Goal: Task Accomplishment & Management: Complete application form

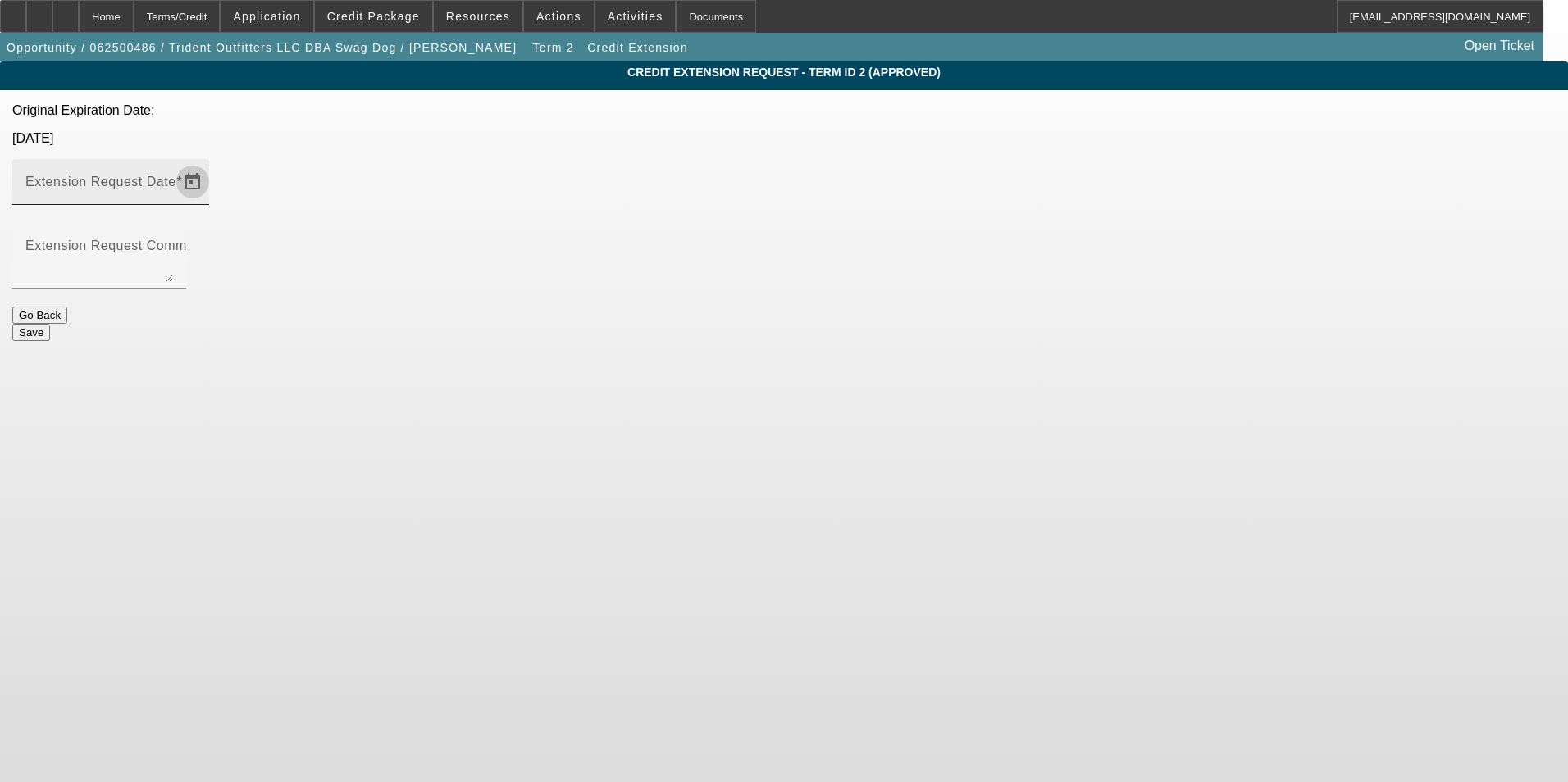
click at [212, 163] on span "Open calendar" at bounding box center [192, 182] width 39 height 39
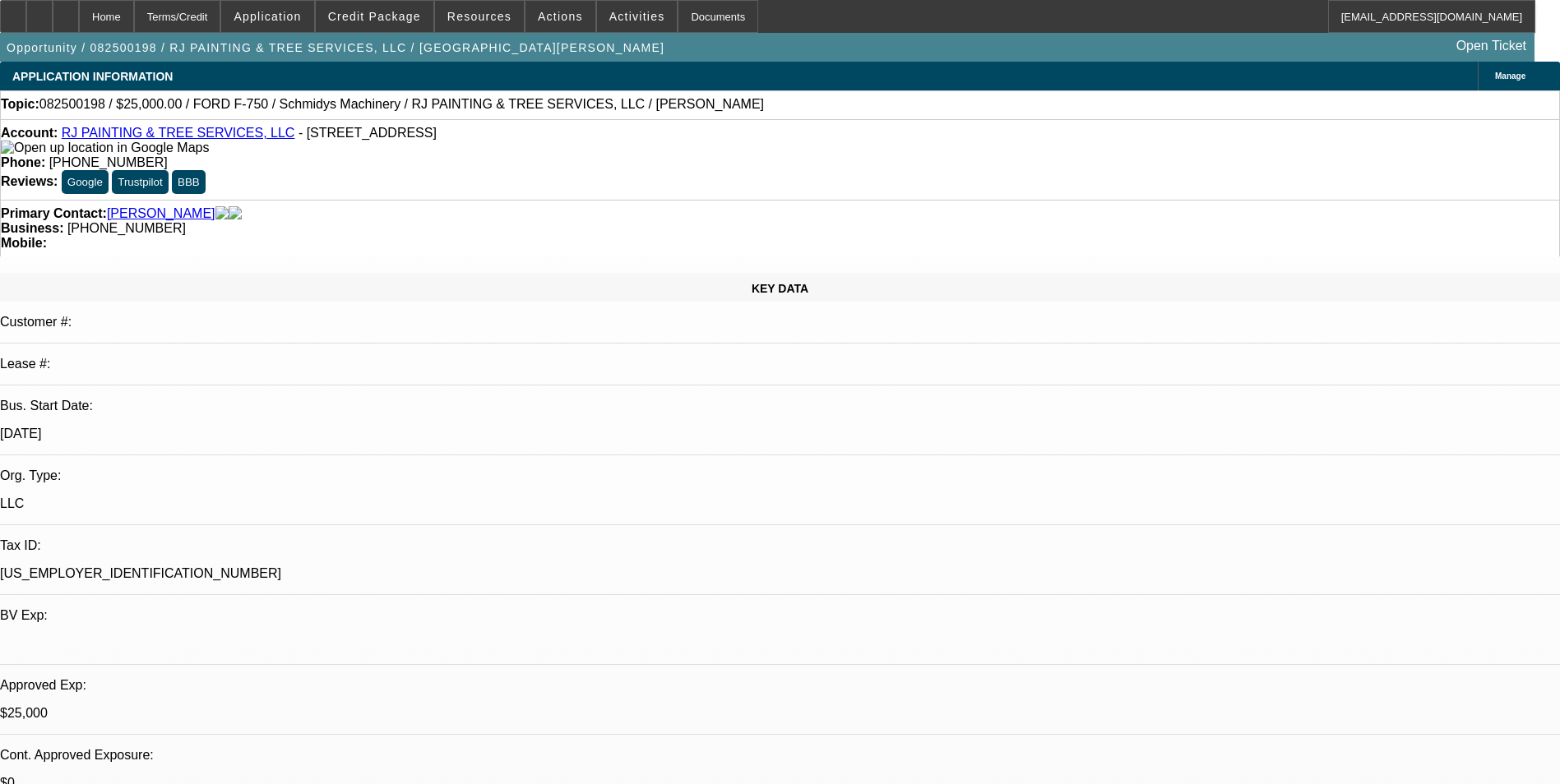
select select "0"
select select "2"
select select "0"
select select "2"
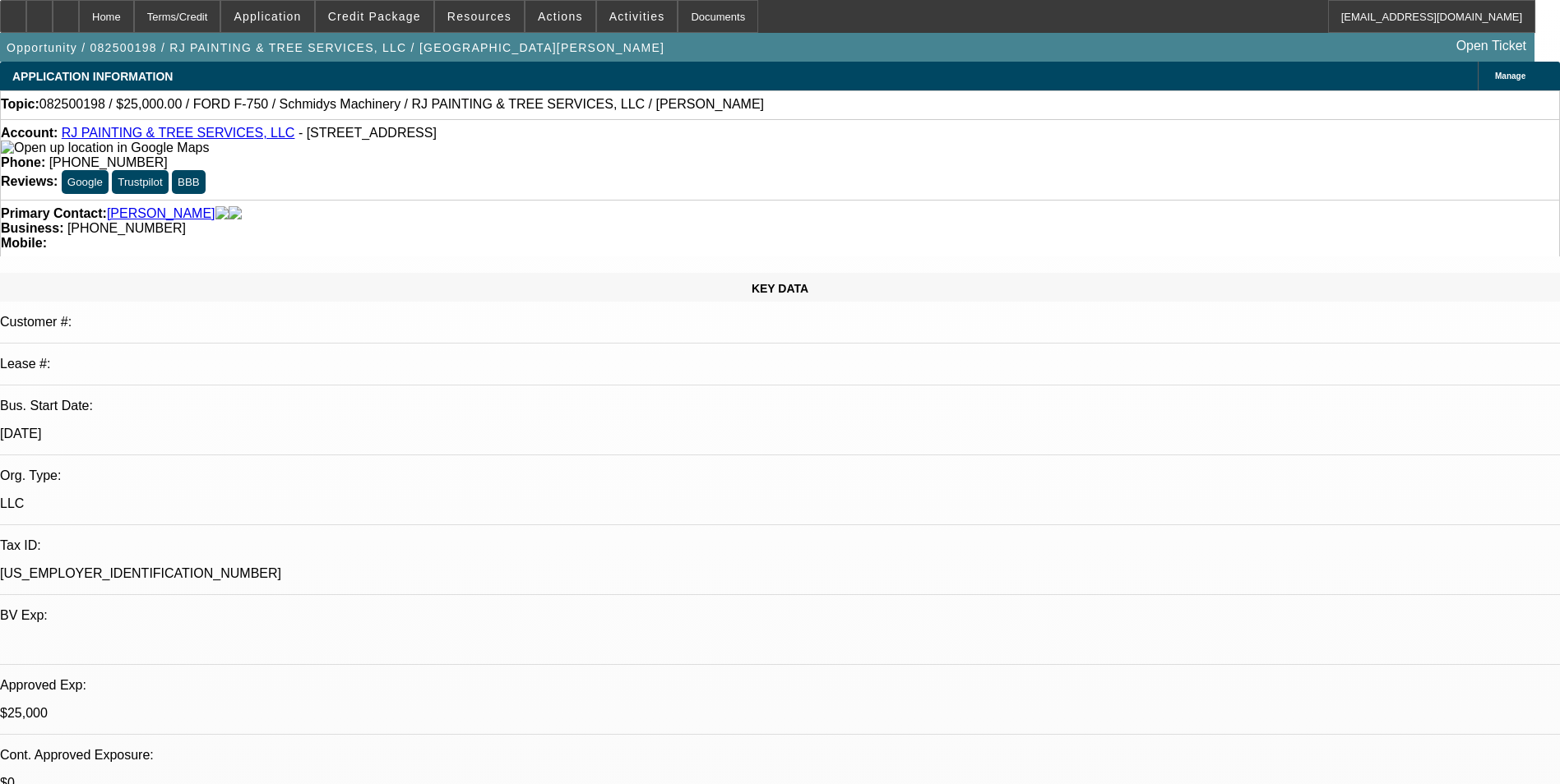
select select "0"
select select "2"
select select "0"
select select "1"
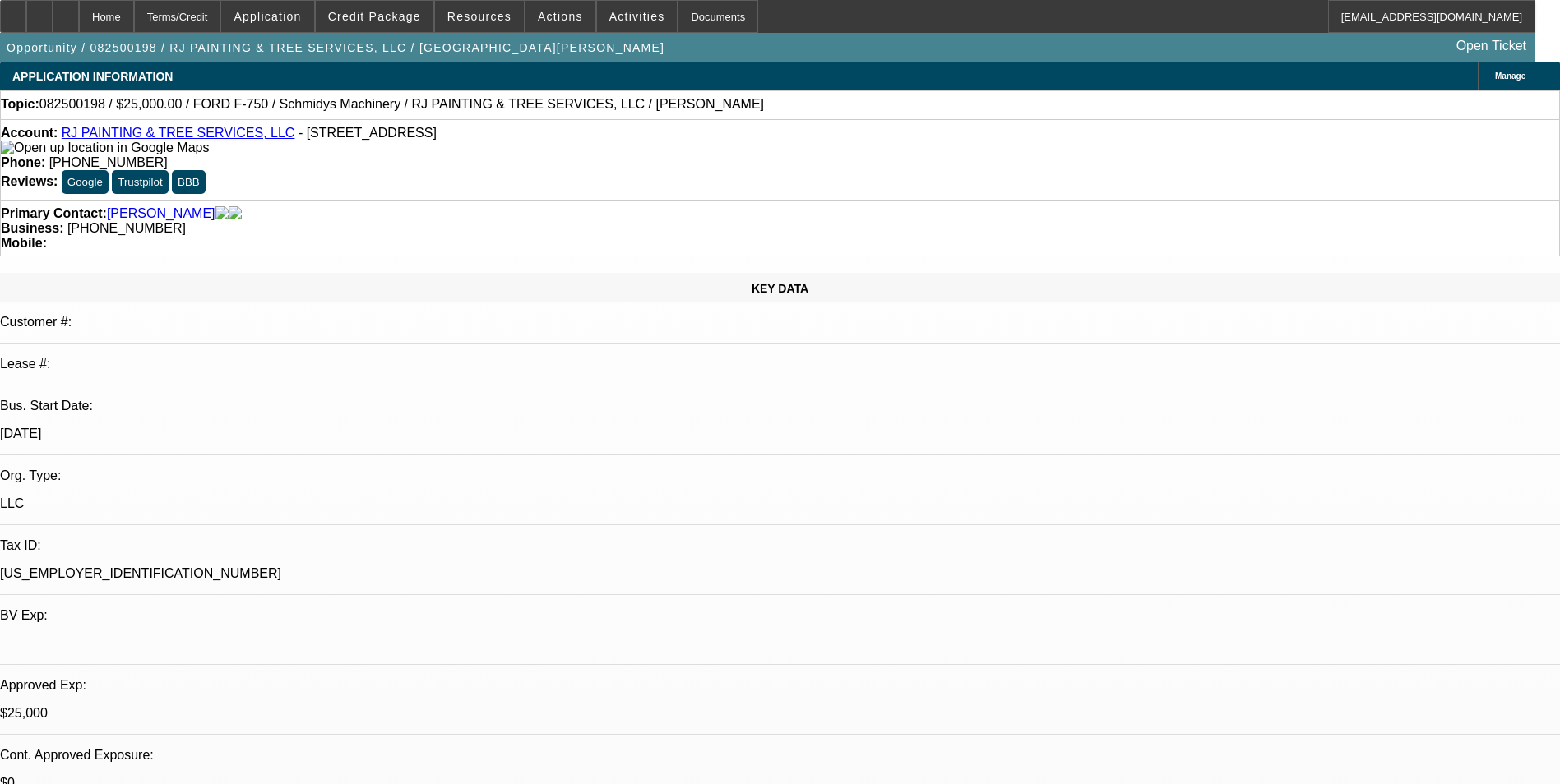
select select "2"
select select "6"
select select "1"
select select "2"
select select "6"
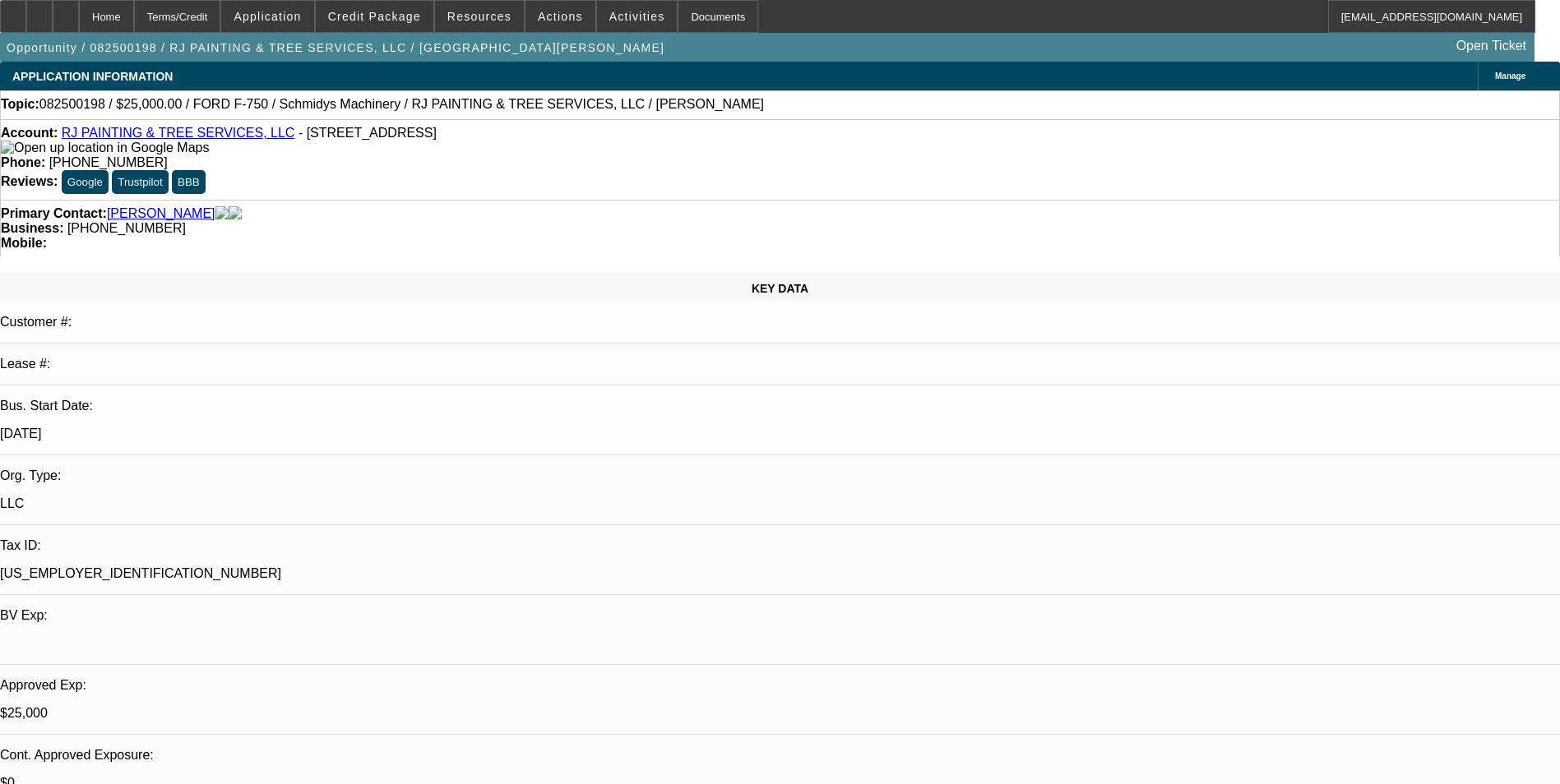
select select "1"
select select "2"
select select "6"
click at [141, 206] on link "Jenkinson, Randall" at bounding box center [161, 213] width 109 height 15
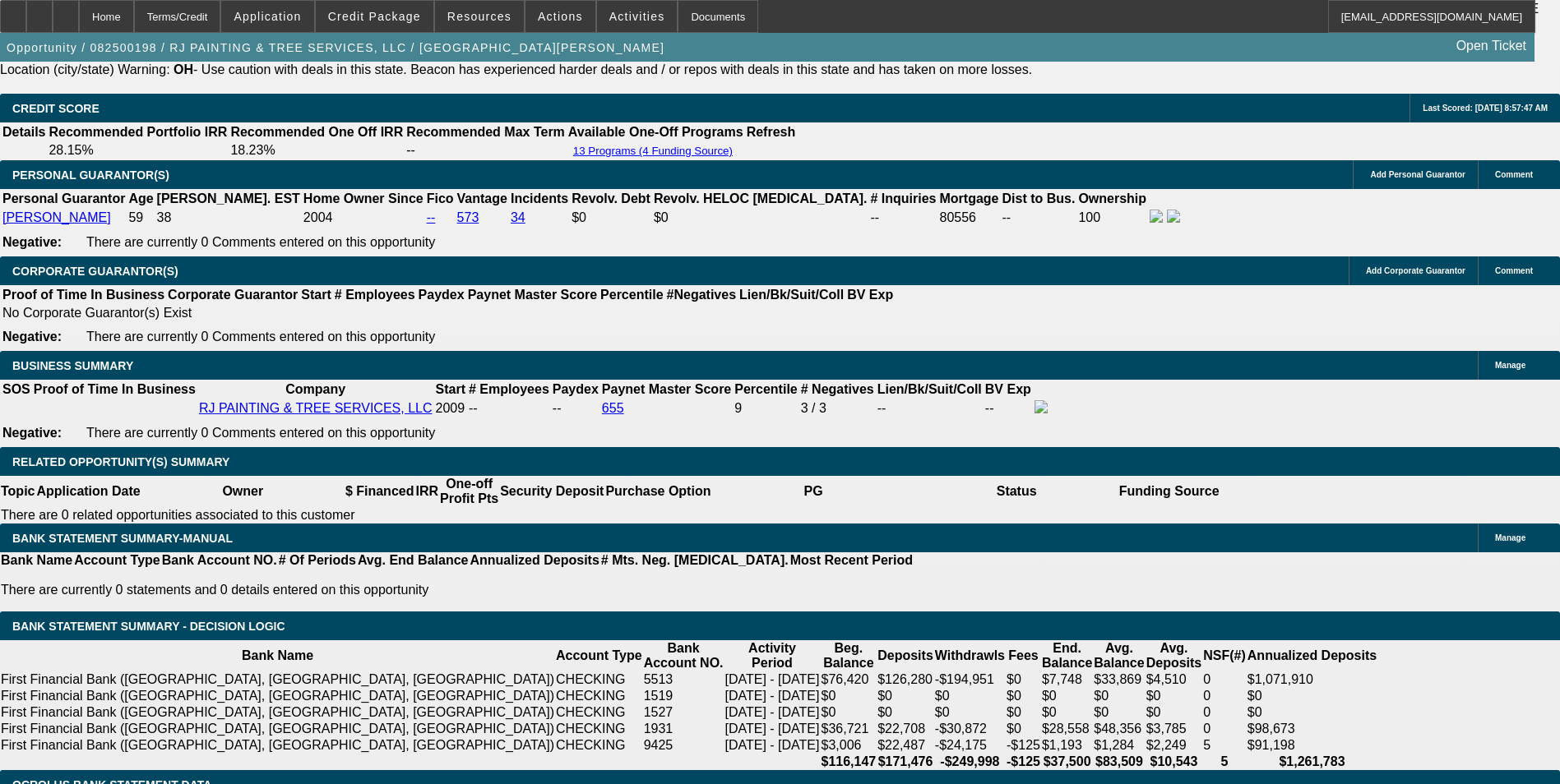
scroll to position [2466, 0]
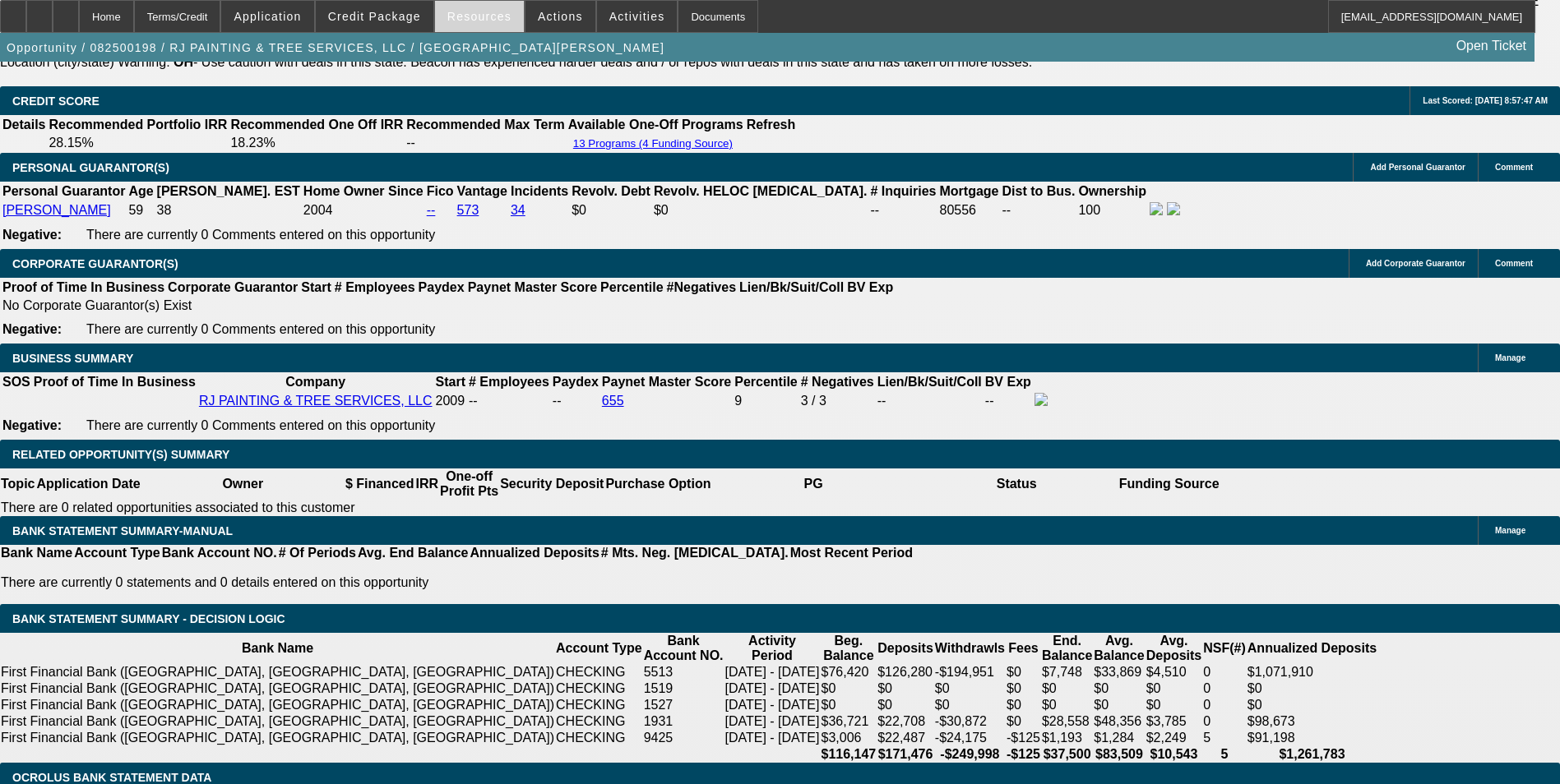
click at [491, 25] on span at bounding box center [479, 16] width 89 height 39
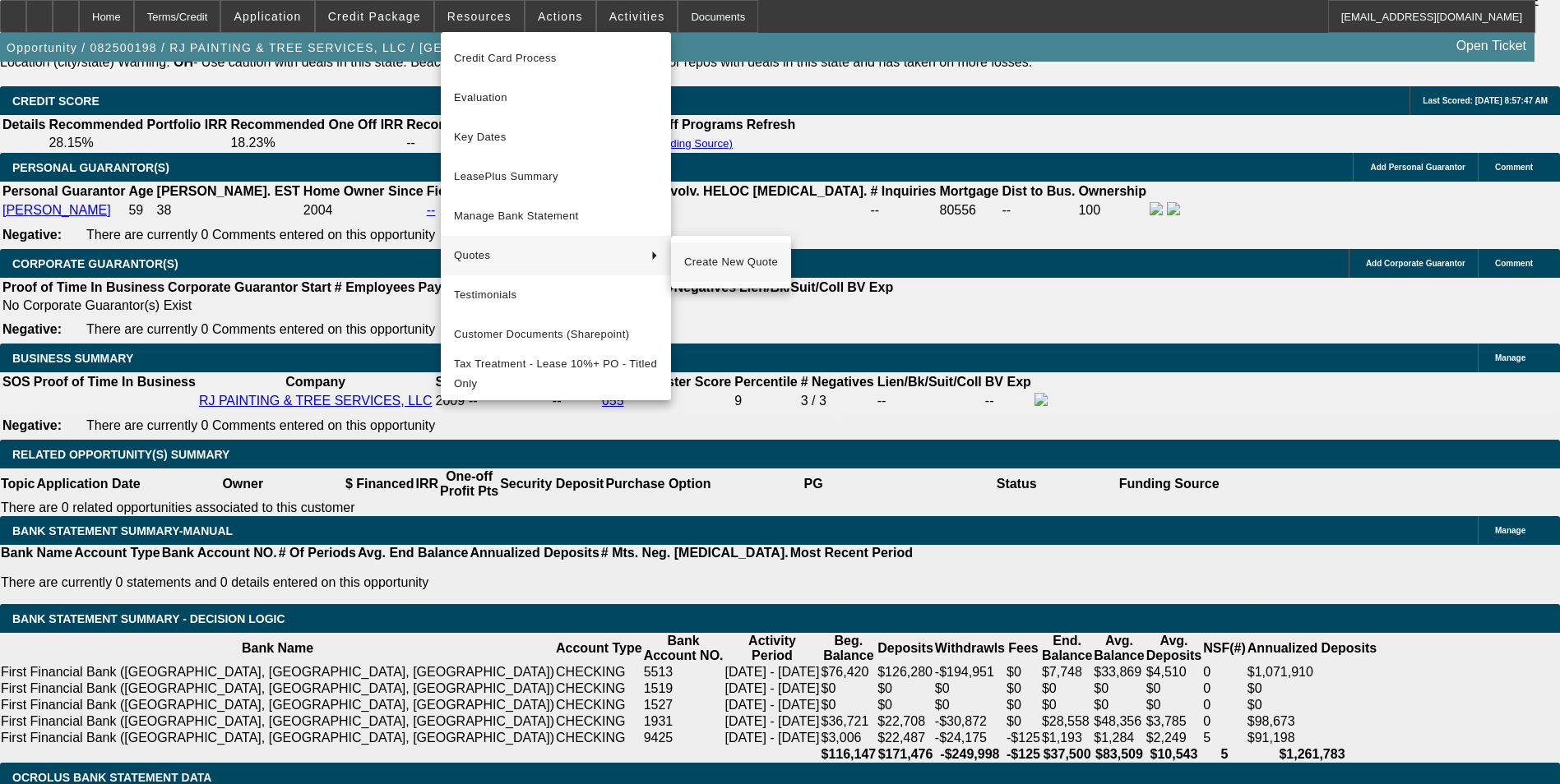
click at [722, 259] on span "Create New Quote" at bounding box center [731, 262] width 94 height 20
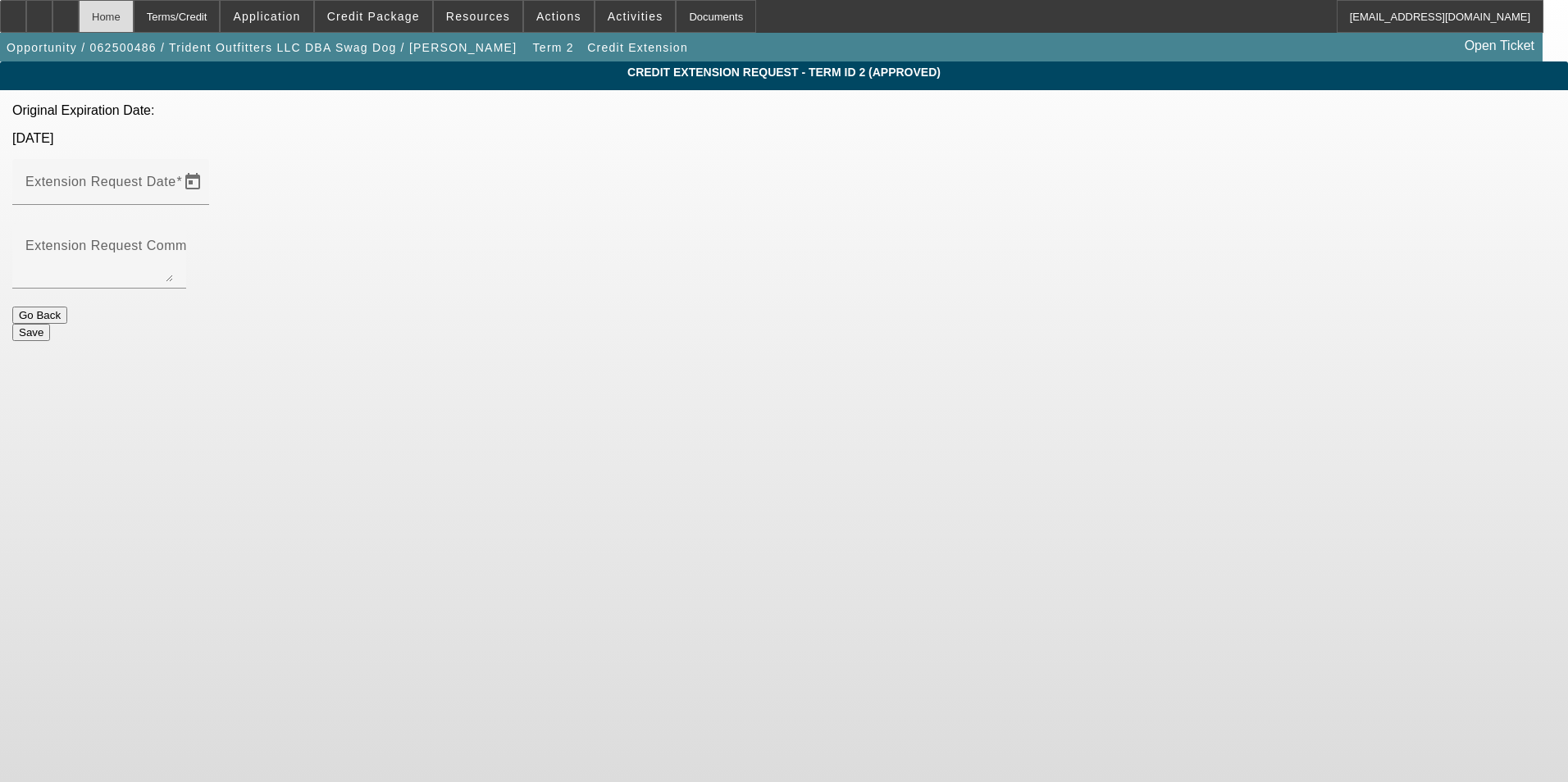
click at [134, 22] on div "Home" at bounding box center [106, 17] width 55 height 33
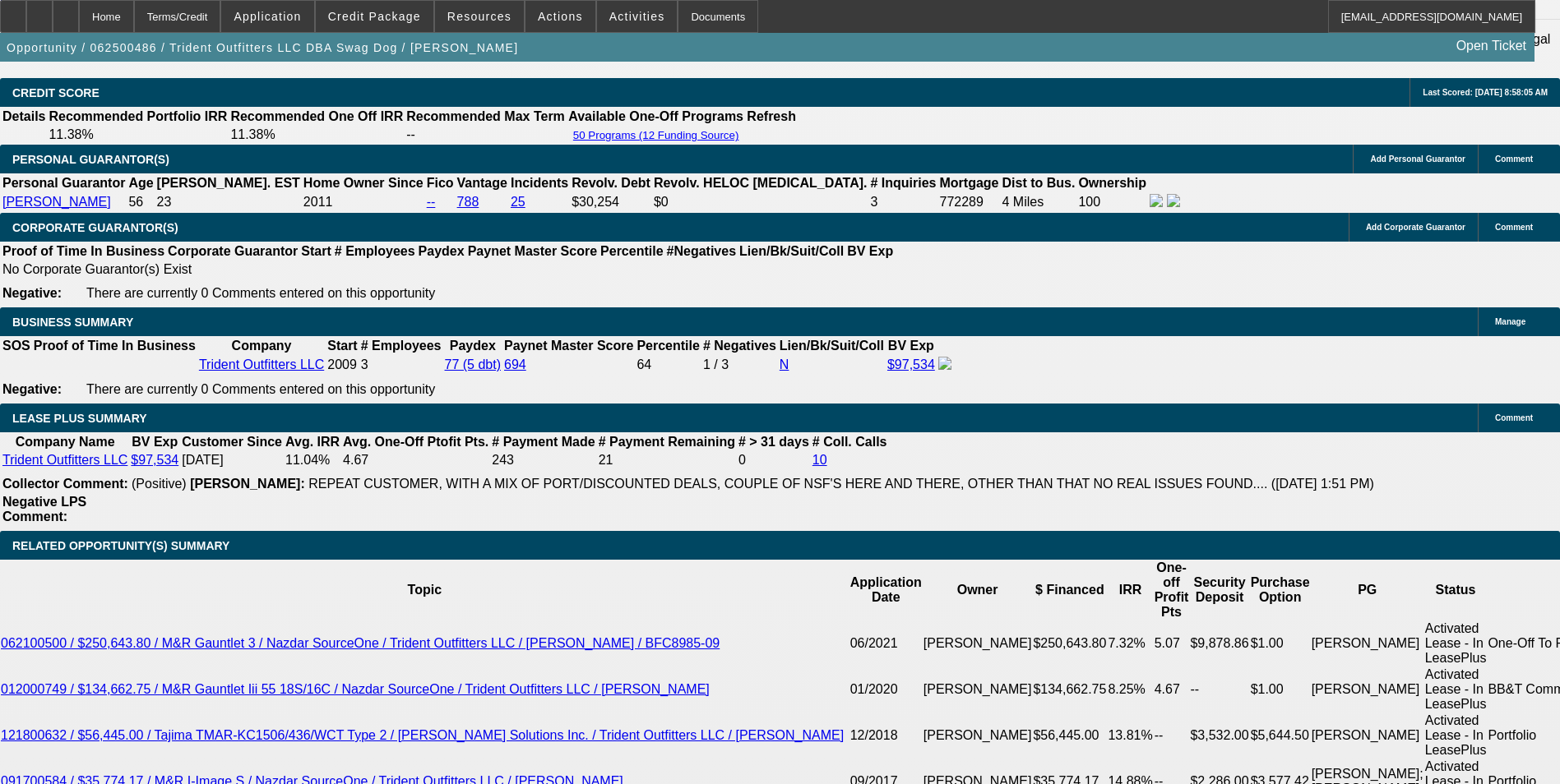
select select "0"
select select "2"
select select "0"
select select "2"
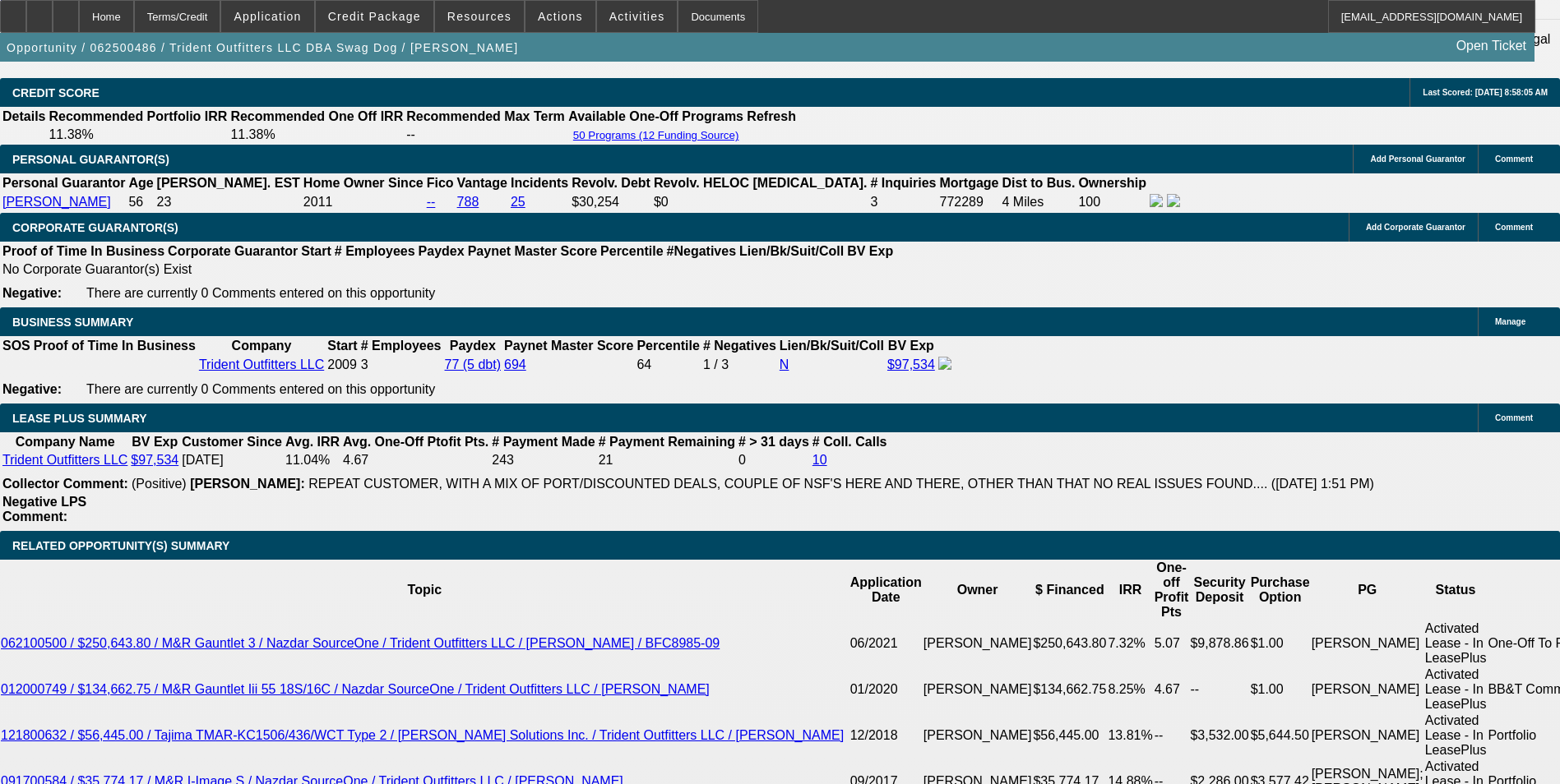
select select "0"
select select "2"
select select "0"
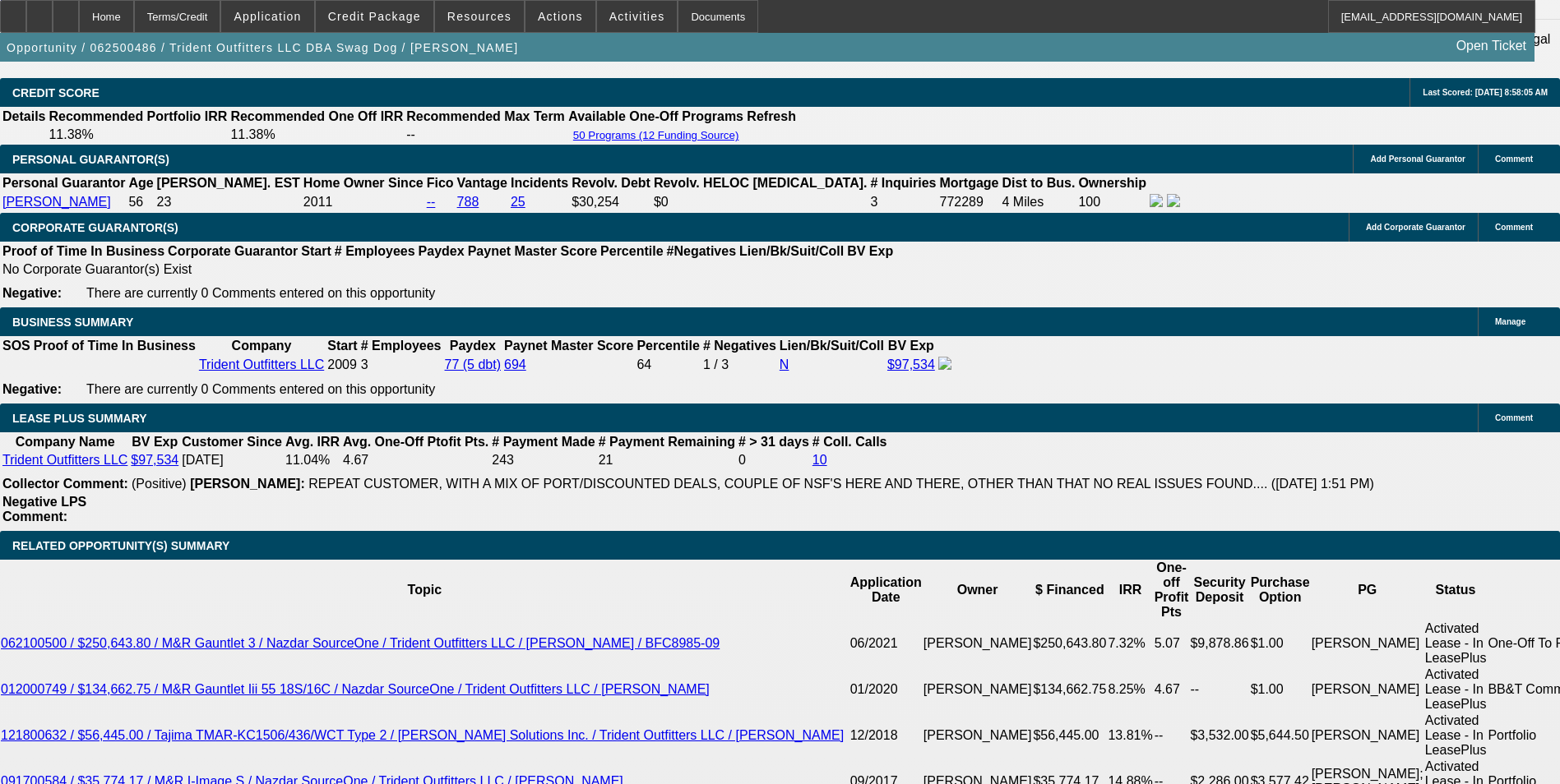
select select "0"
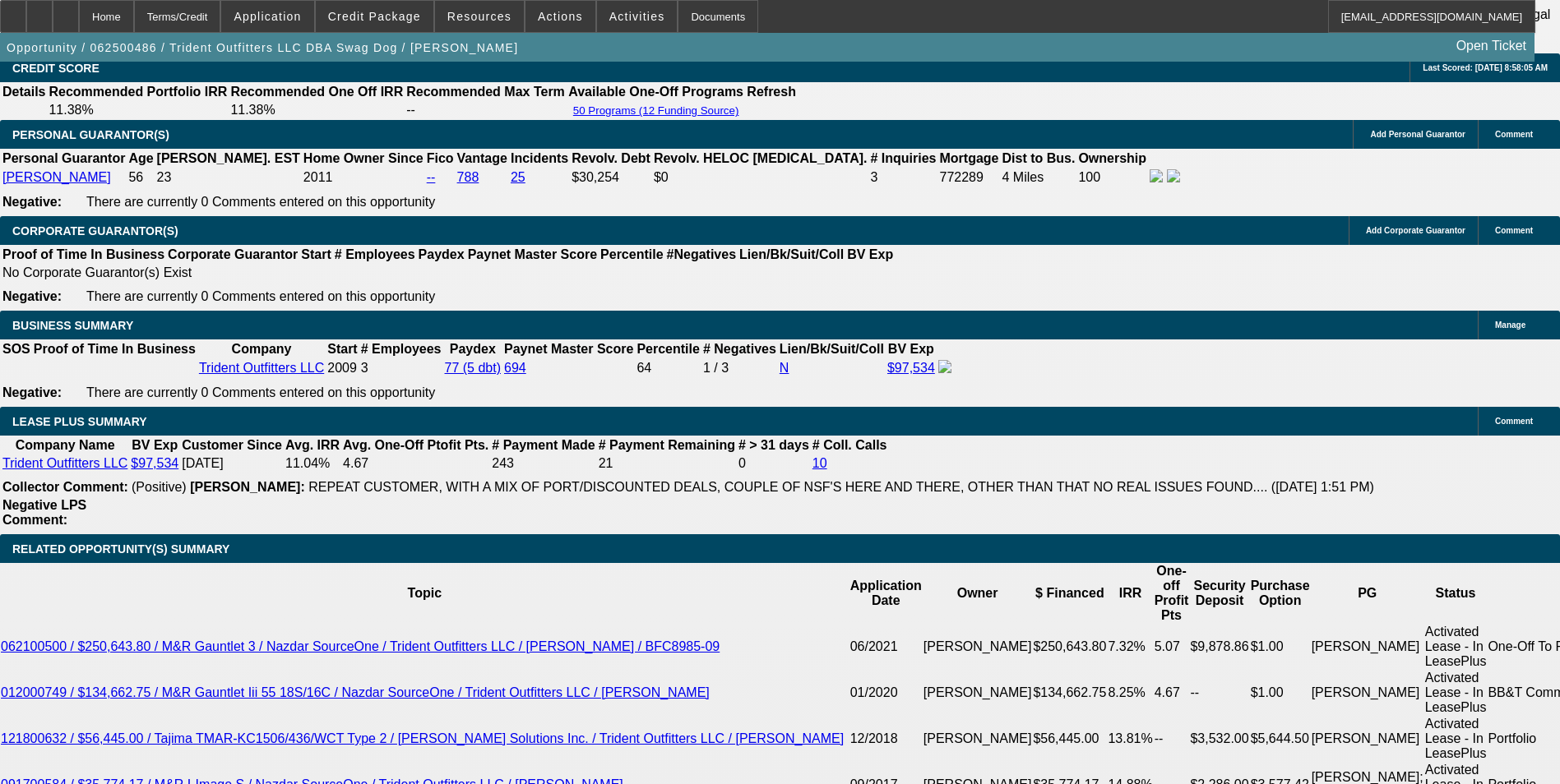
select select "1"
select select "2"
select select "1"
select select "2"
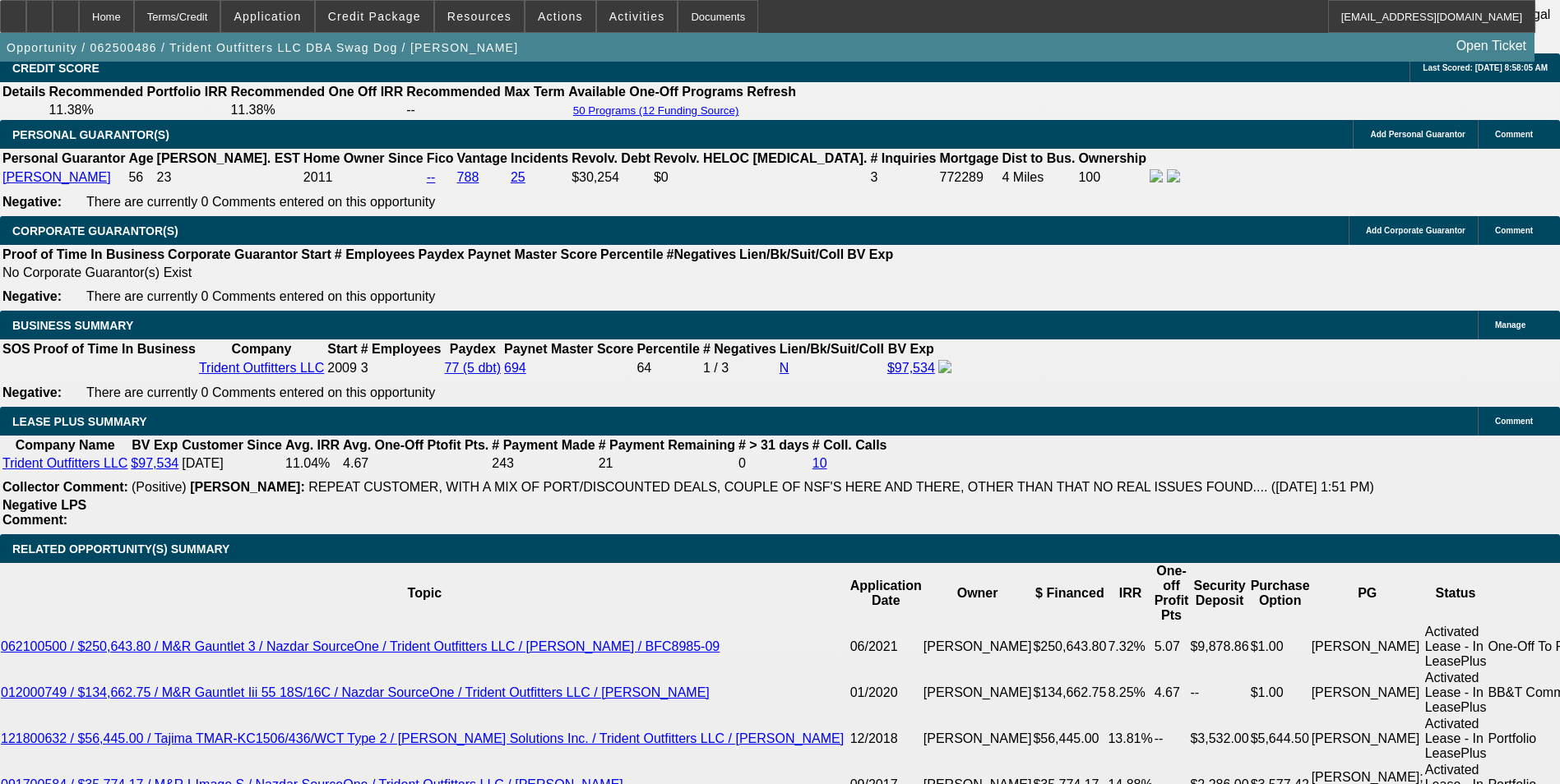
select select "2"
select select "1"
select select "2"
select select "1"
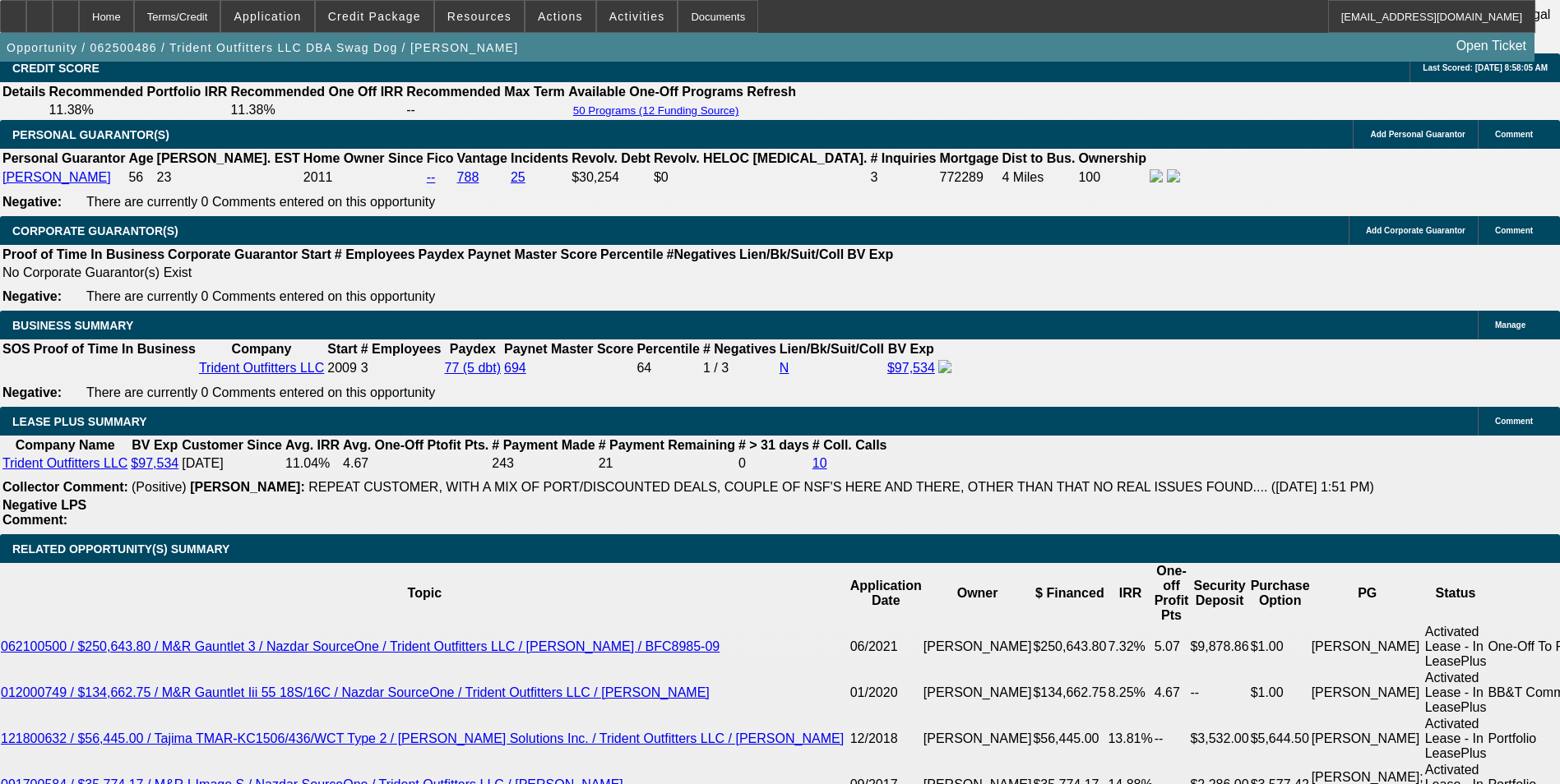
select select "1"
select select "2"
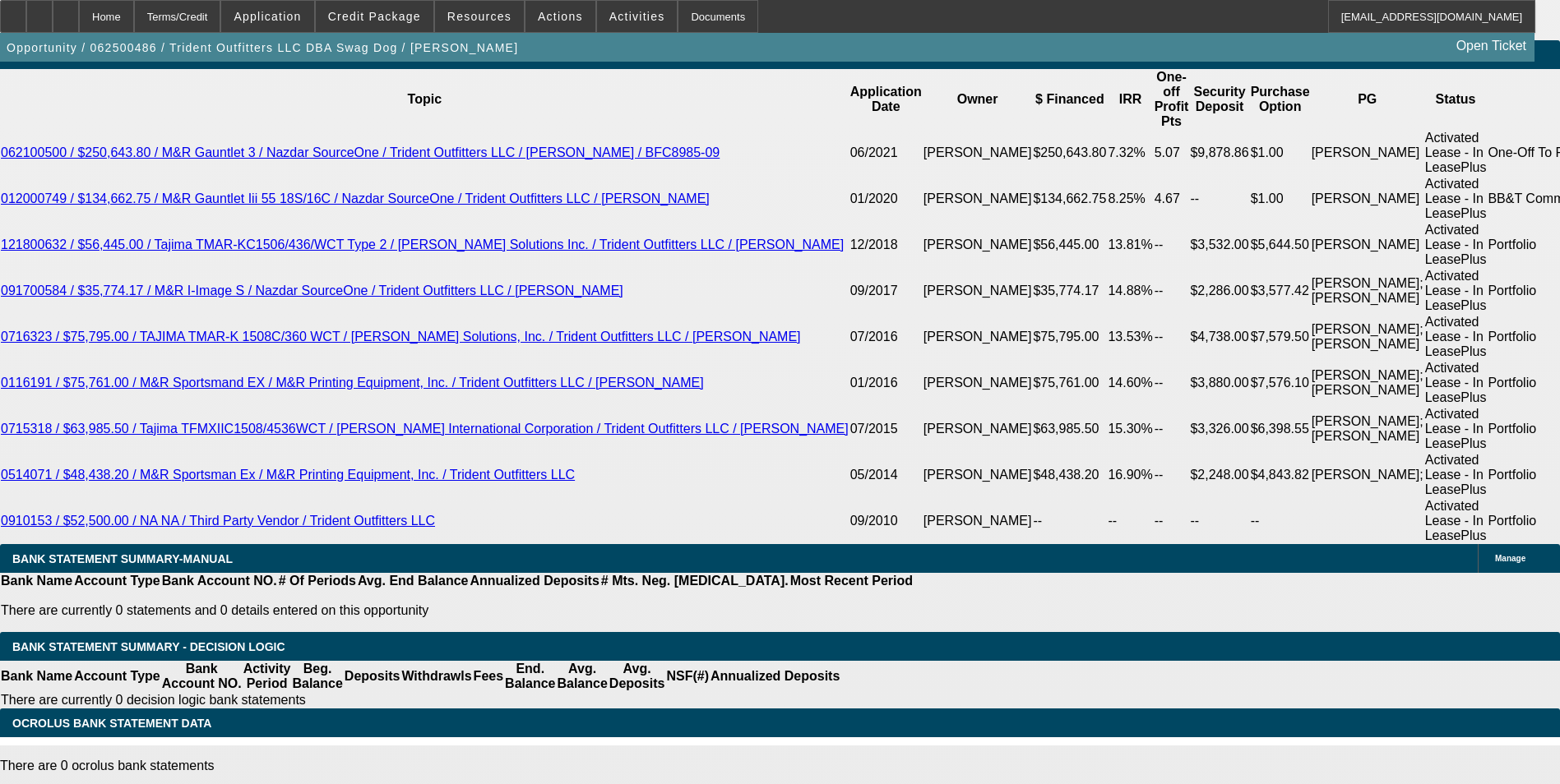
scroll to position [2849, 0]
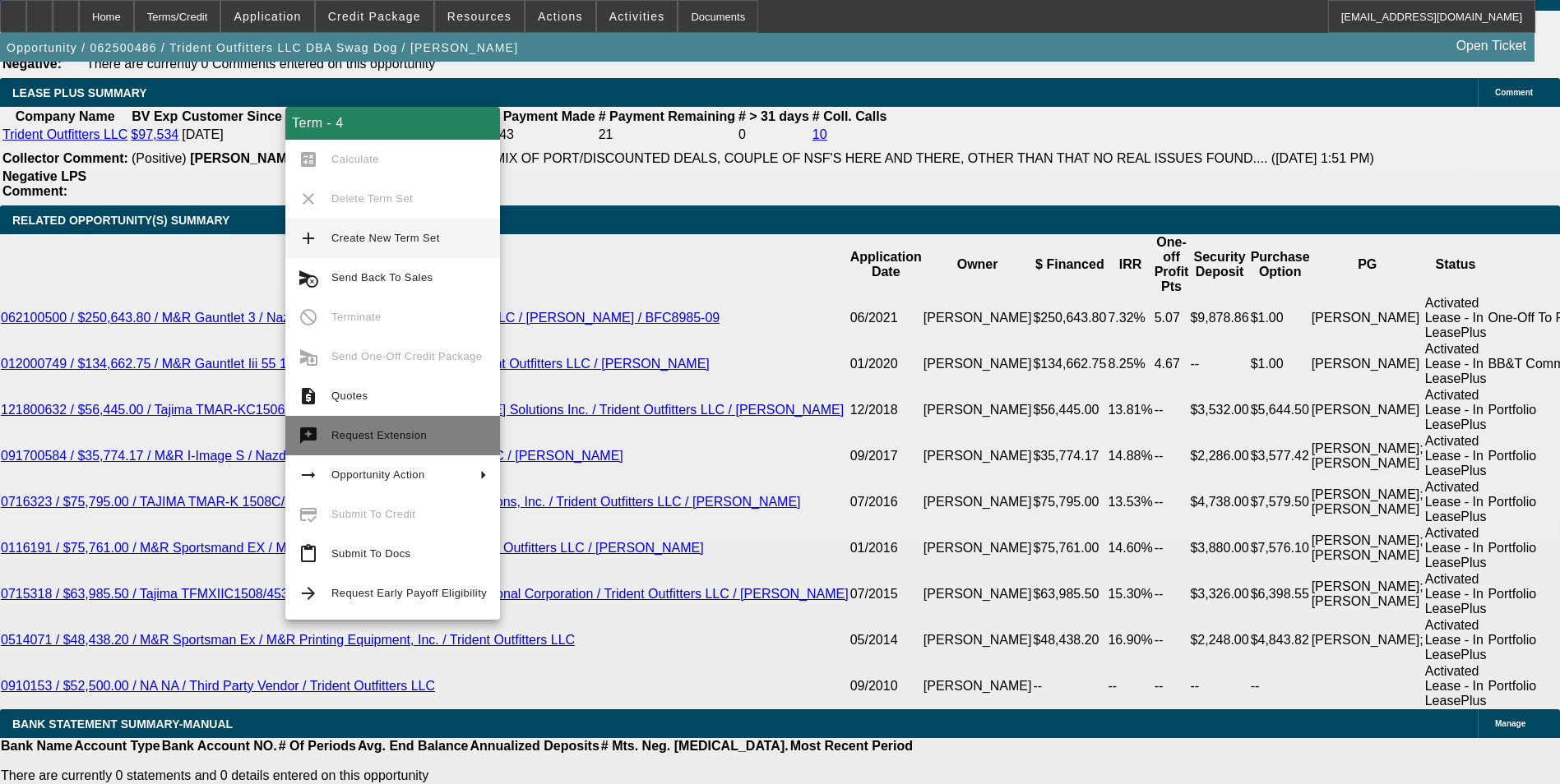
click at [409, 427] on span "Request Extension" at bounding box center [408, 435] width 155 height 20
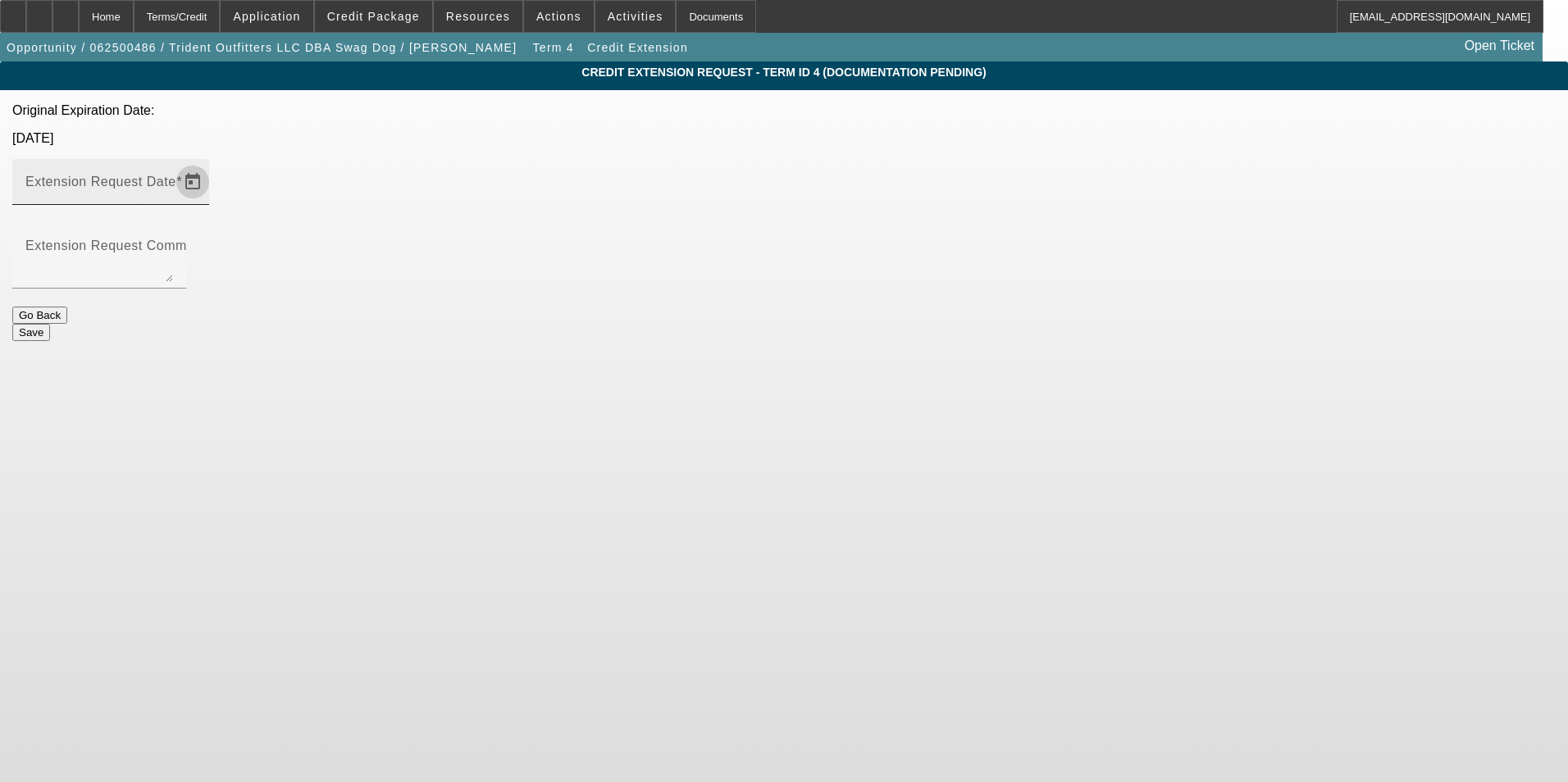
click at [212, 163] on span "Open calendar" at bounding box center [192, 182] width 39 height 39
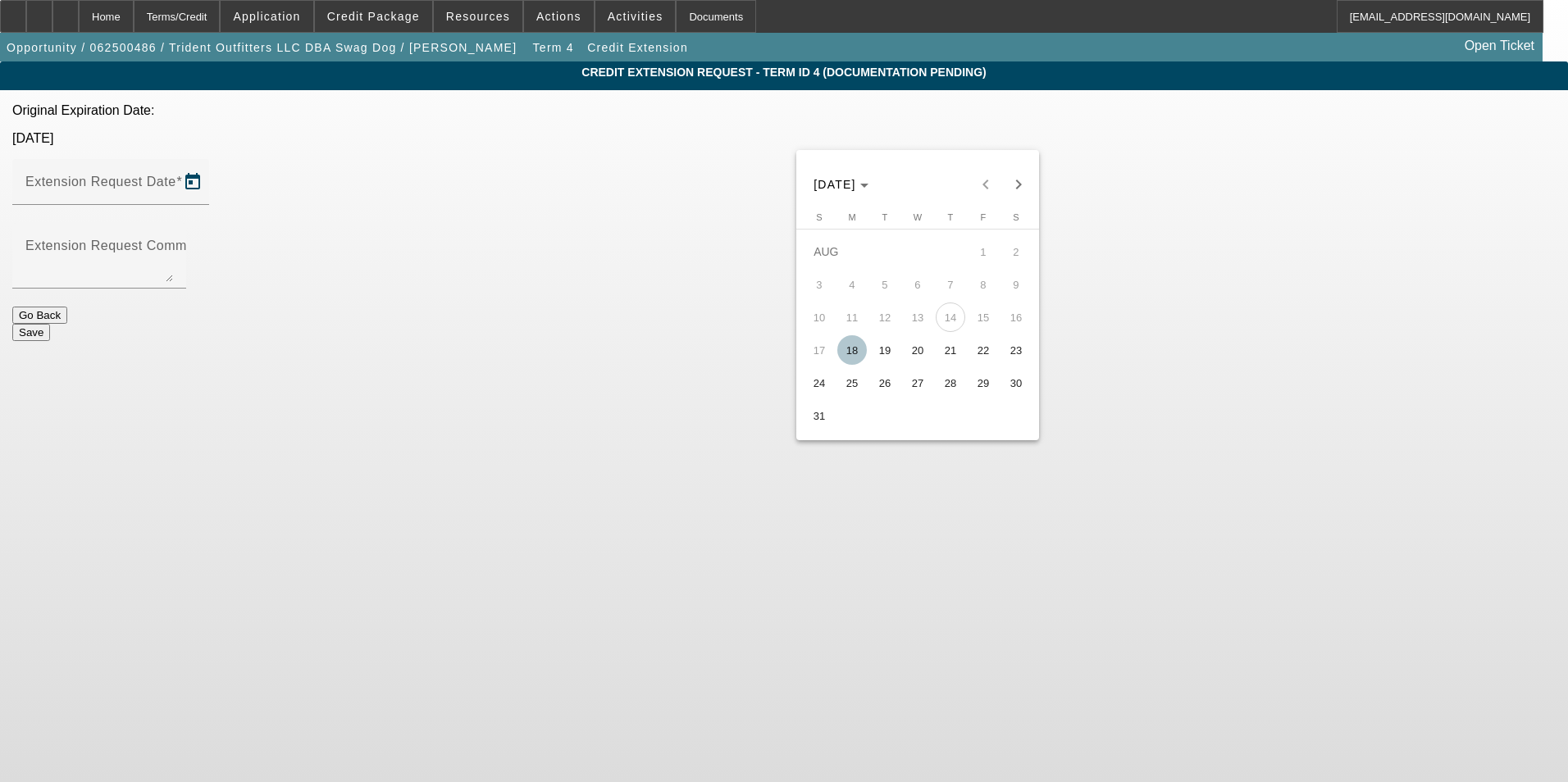
click at [815, 412] on span "31" at bounding box center [819, 416] width 30 height 30
type input "[DATE]"
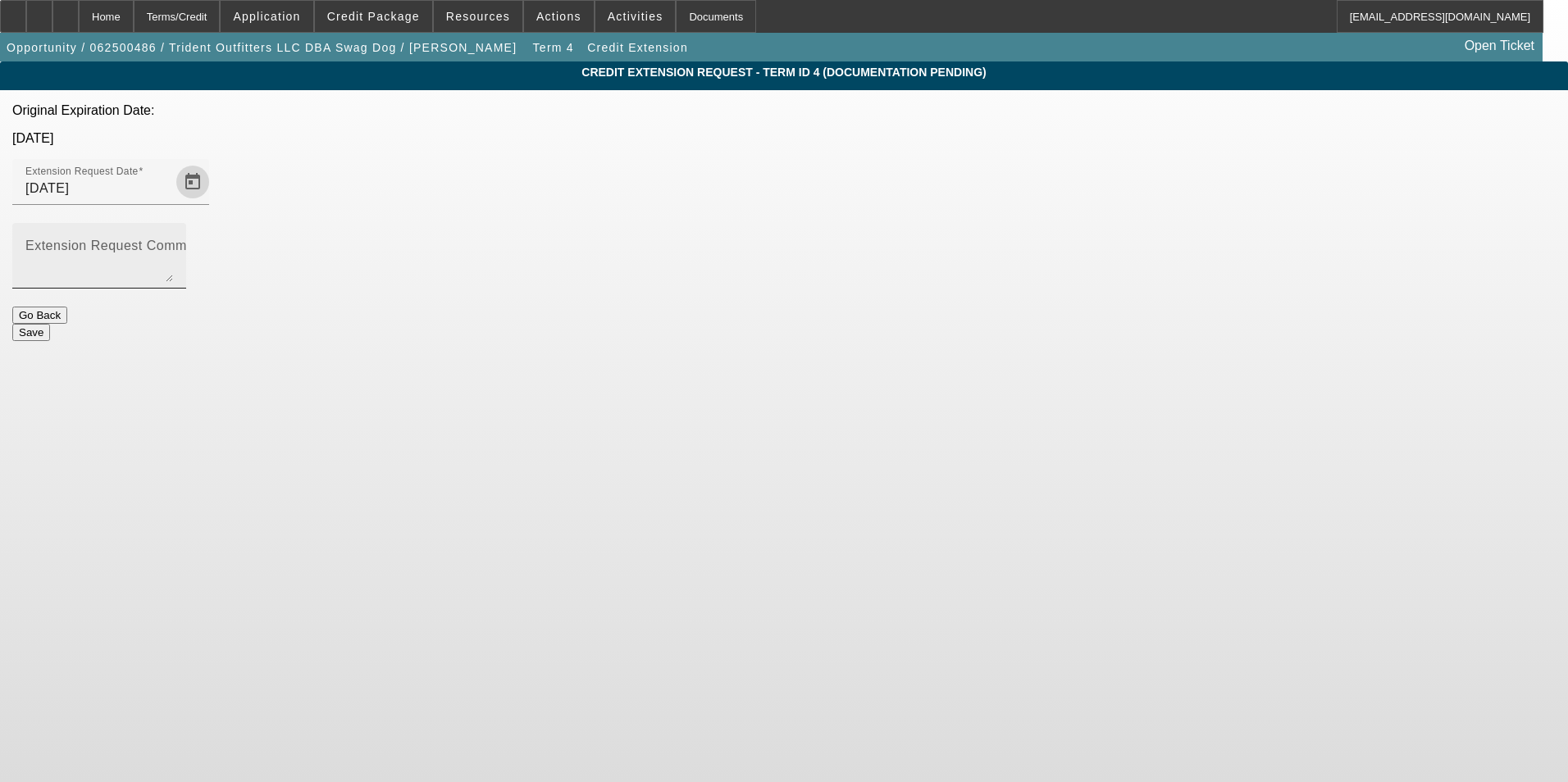
click at [173, 243] on textarea "Extension Request Comment" at bounding box center [99, 262] width 148 height 39
type textarea "This machine is delivered and is expected to be installed next week, please req…"
click at [50, 324] on button "Save" at bounding box center [31, 333] width 38 height 17
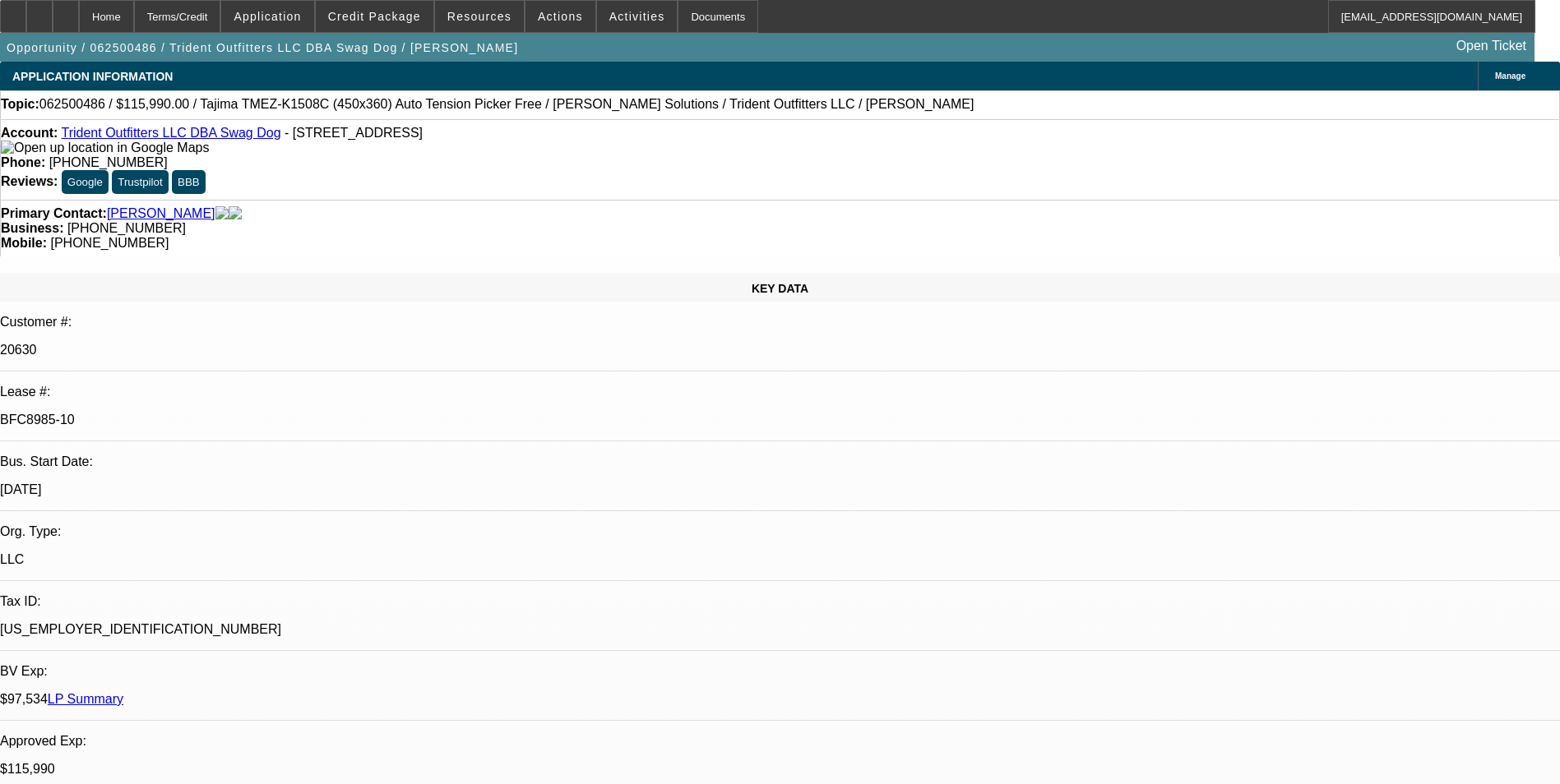
select select "0"
select select "2"
select select "0"
select select "2"
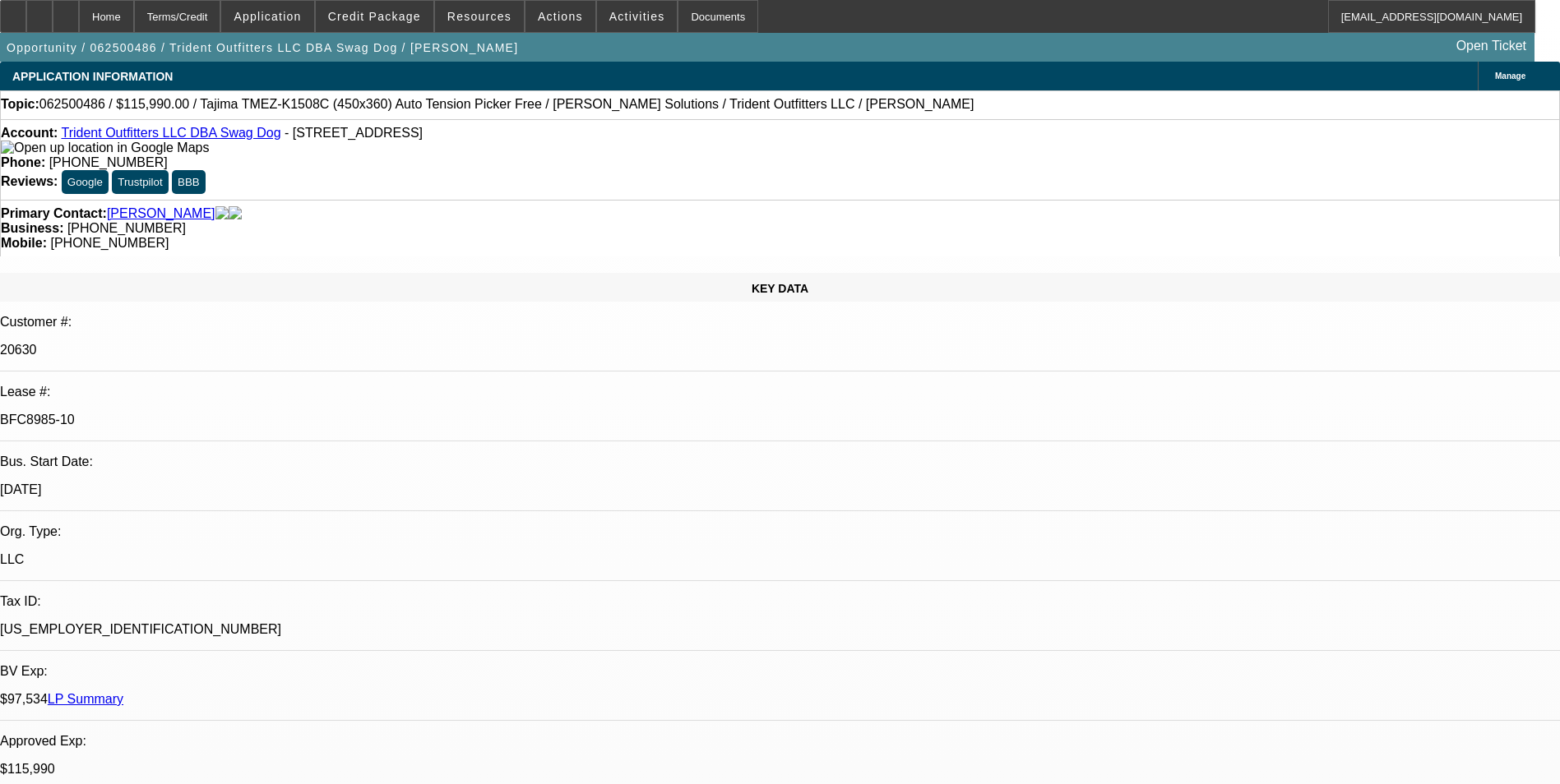
select select "0"
select select "2"
select select "0"
select select "2"
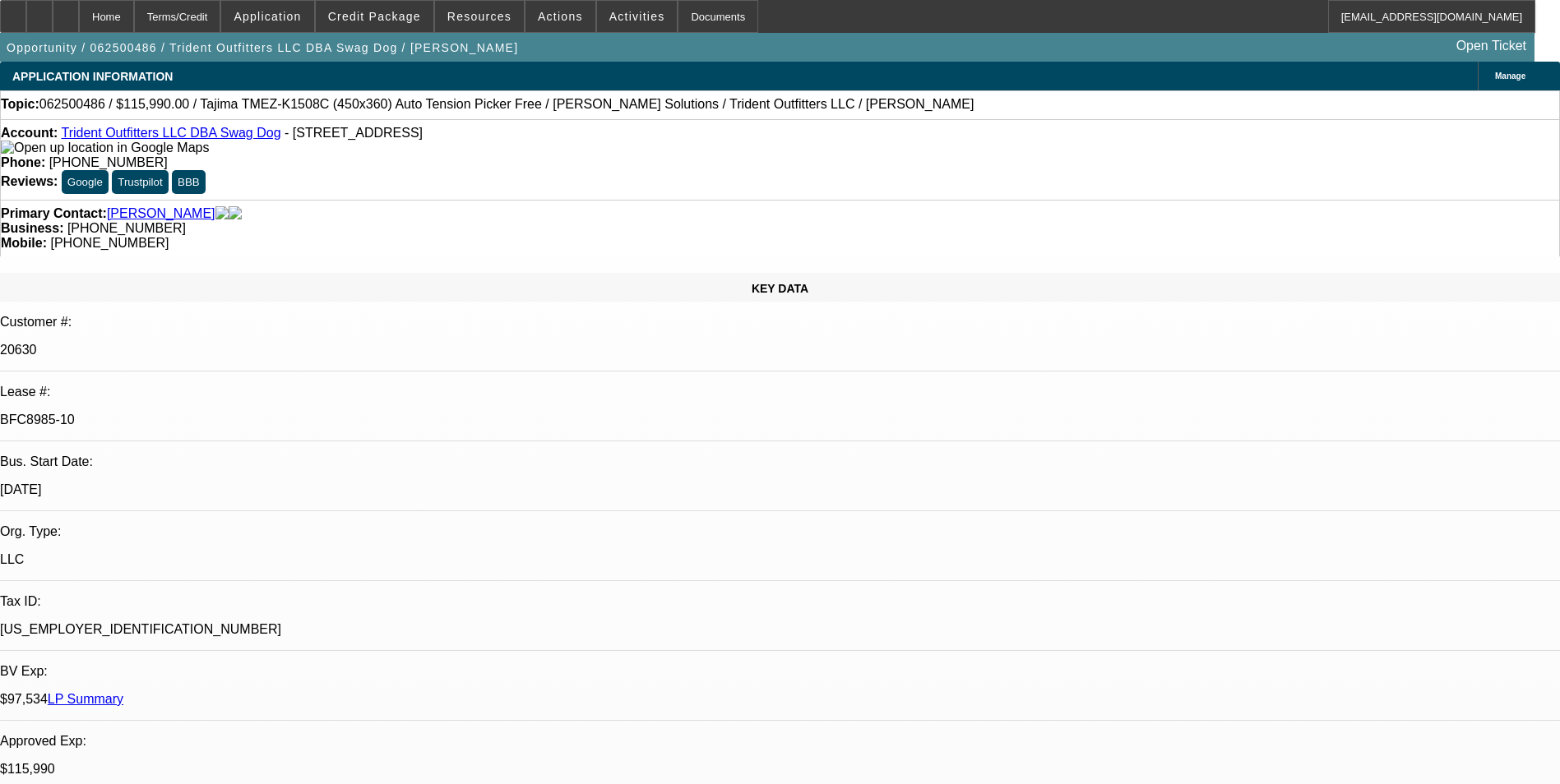
select select "0"
select select "2"
select select "0"
select select "2"
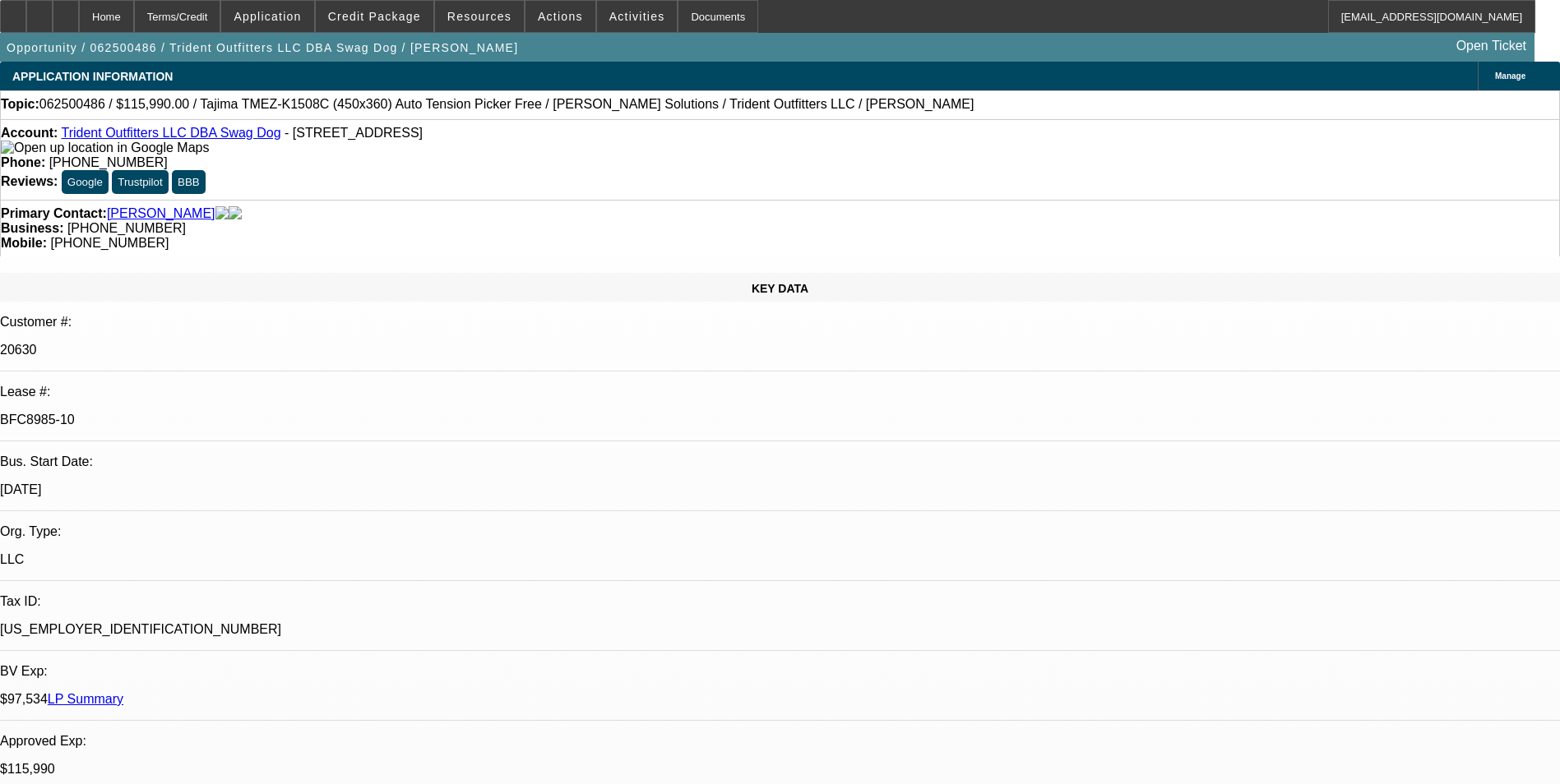
select select "0"
select select "2"
